Goal: Task Accomplishment & Management: Use online tool/utility

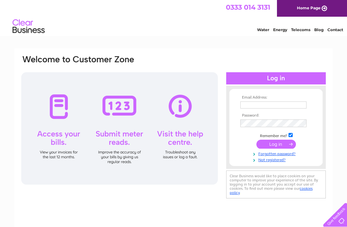
click at [254, 105] on input "text" at bounding box center [273, 104] width 66 height 7
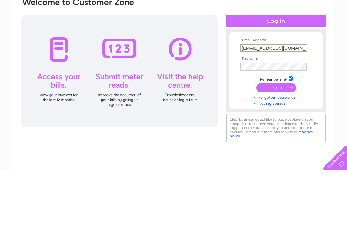
type input "Bitsnbobscullen@gmail.com"
click at [278, 140] on input "submit" at bounding box center [275, 144] width 39 height 9
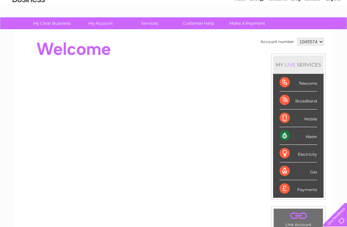
scroll to position [32, 0]
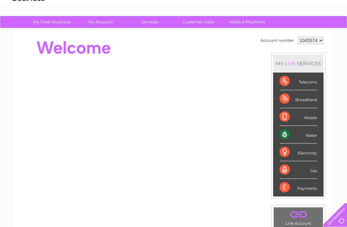
click at [312, 133] on div "Water" at bounding box center [298, 135] width 38 height 18
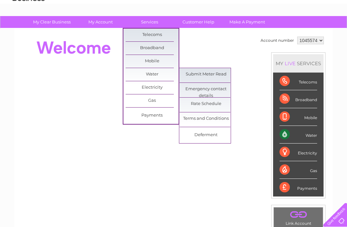
click at [217, 73] on link "Submit Meter Read" at bounding box center [205, 74] width 53 height 13
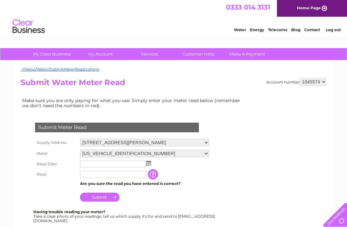
click at [98, 168] on input "text" at bounding box center [113, 164] width 66 height 7
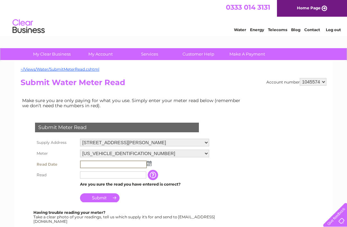
click at [150, 165] on img at bounding box center [149, 163] width 5 height 5
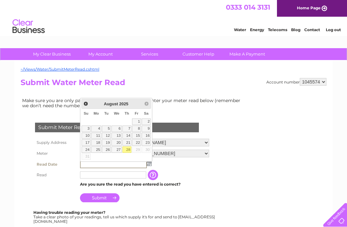
click at [130, 148] on link "28" at bounding box center [126, 149] width 9 height 6
type input "2025/08/28"
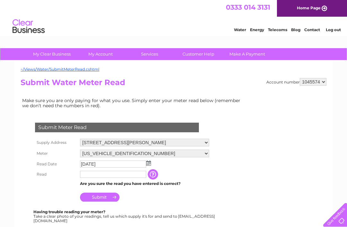
click at [94, 177] on input "text" at bounding box center [113, 174] width 66 height 7
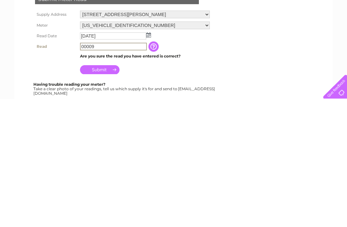
type input "00009"
click at [103, 193] on input "Submit" at bounding box center [99, 197] width 39 height 9
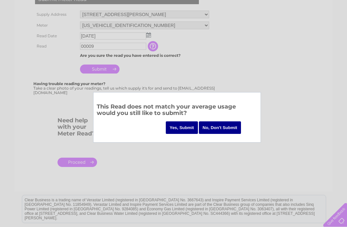
click at [183, 127] on input "Yes, Submit" at bounding box center [182, 127] width 32 height 13
